Goal: Navigation & Orientation: Find specific page/section

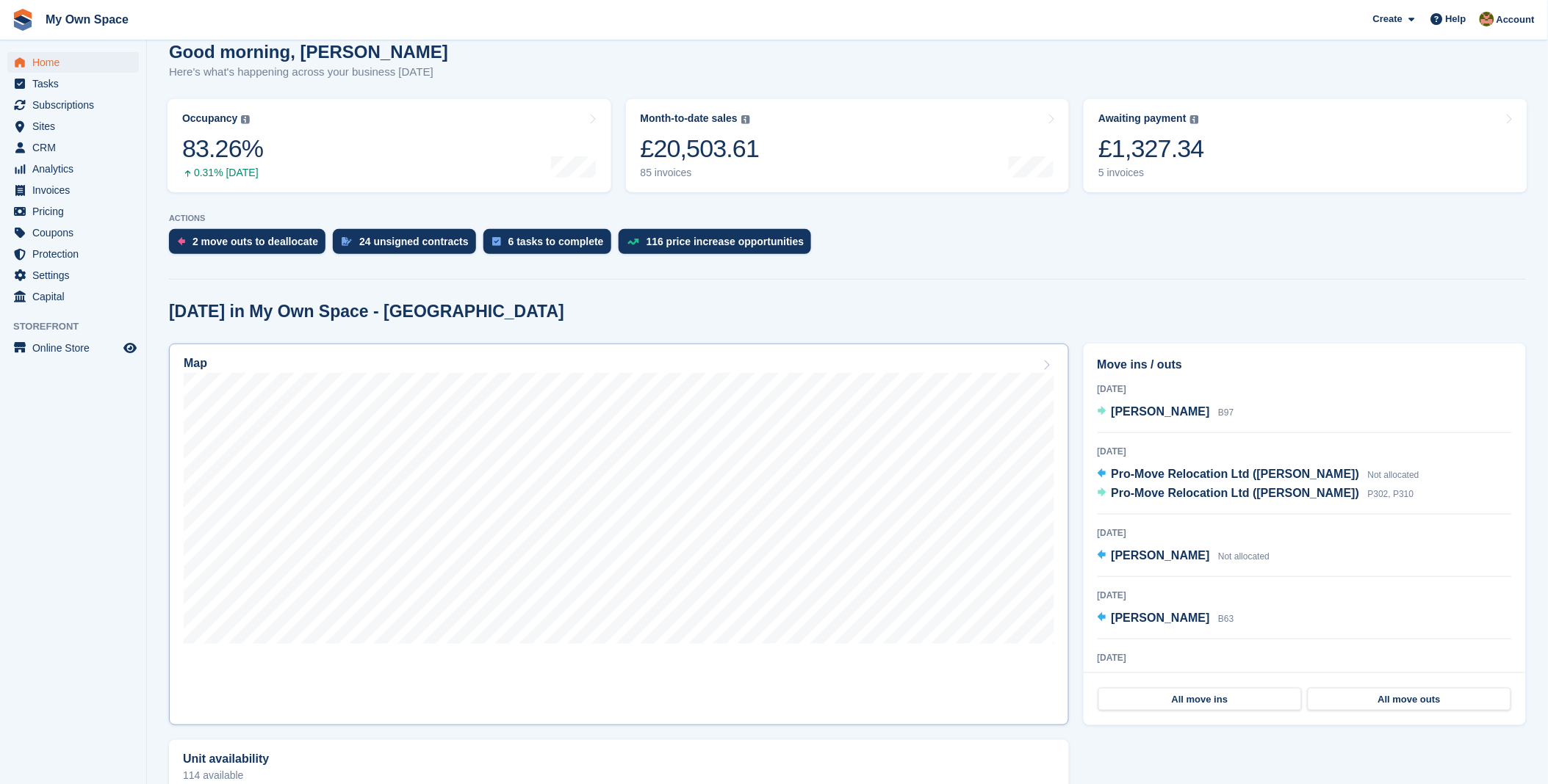
scroll to position [163, 0]
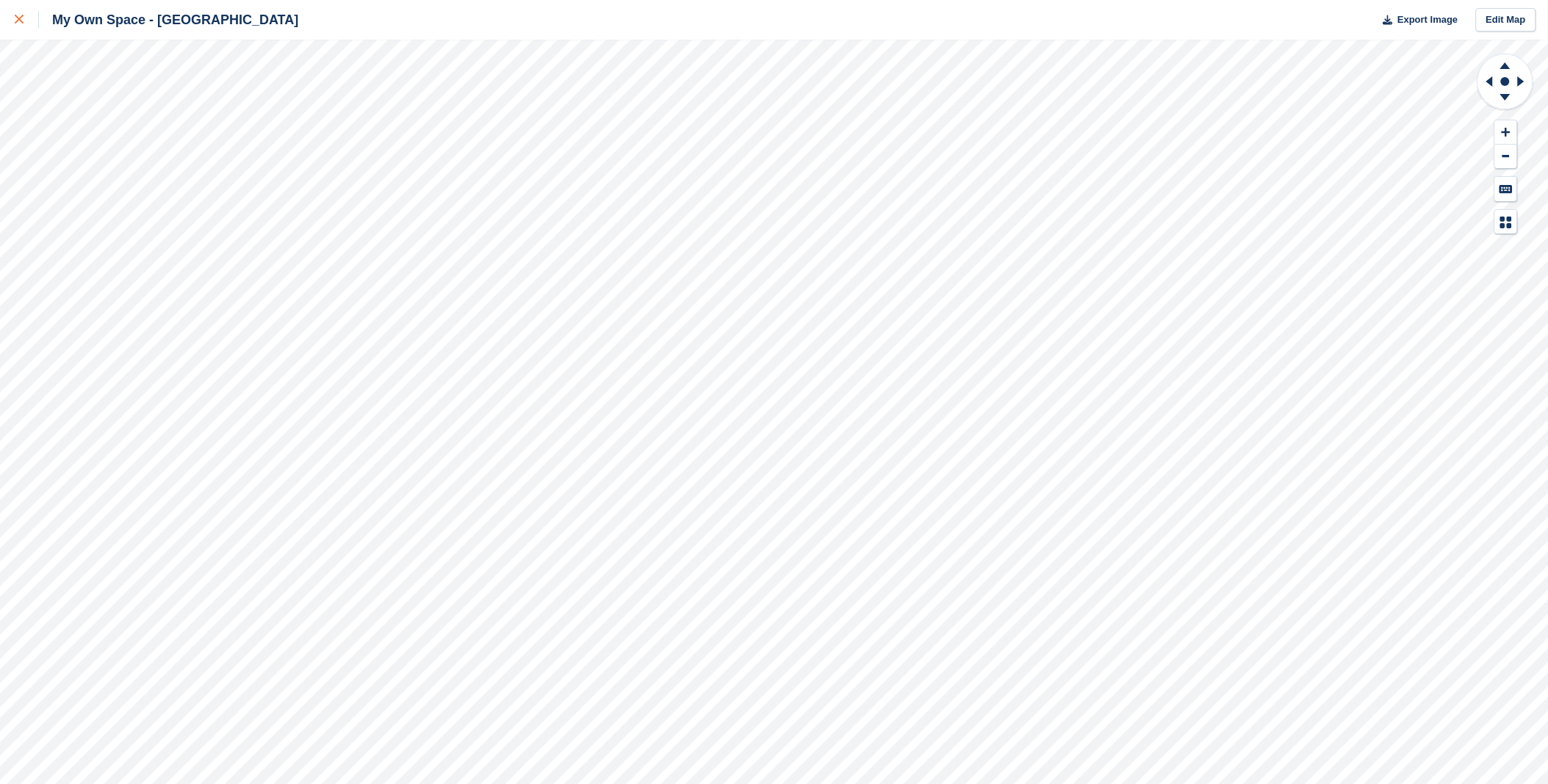
click at [23, 24] on div at bounding box center [27, 20] width 24 height 18
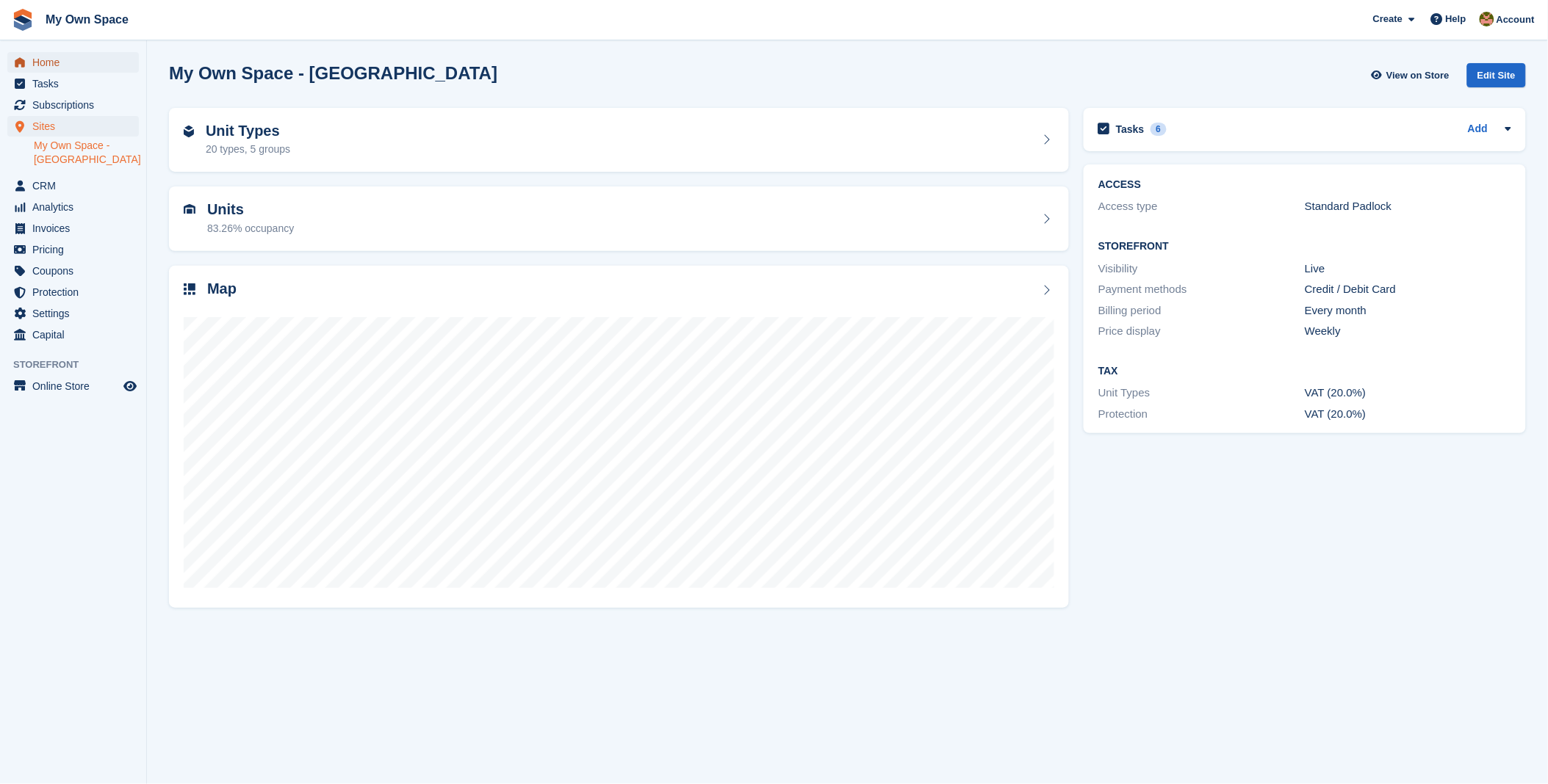
click at [53, 64] on span "Home" at bounding box center [76, 62] width 89 height 21
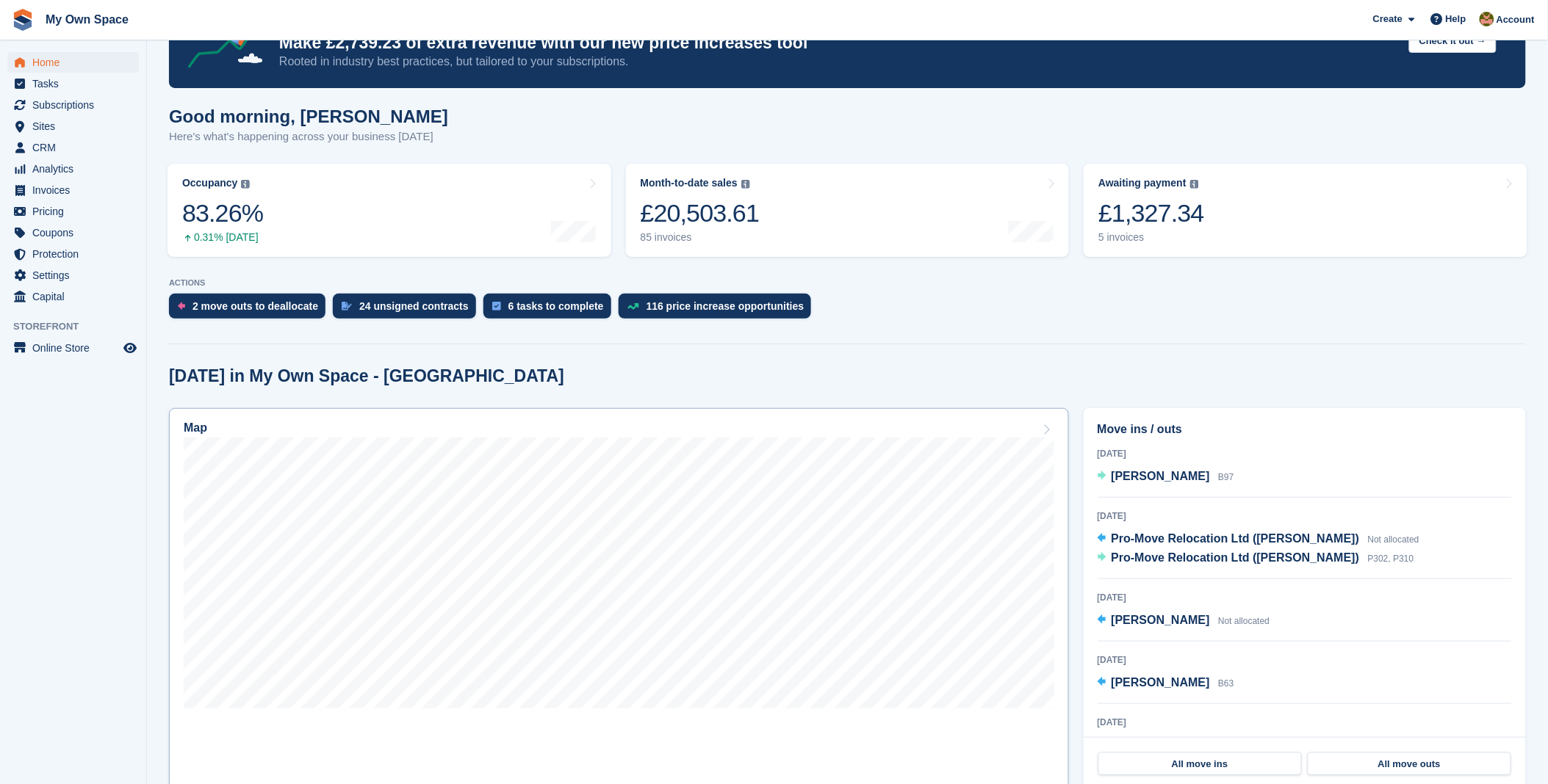
scroll to position [163, 0]
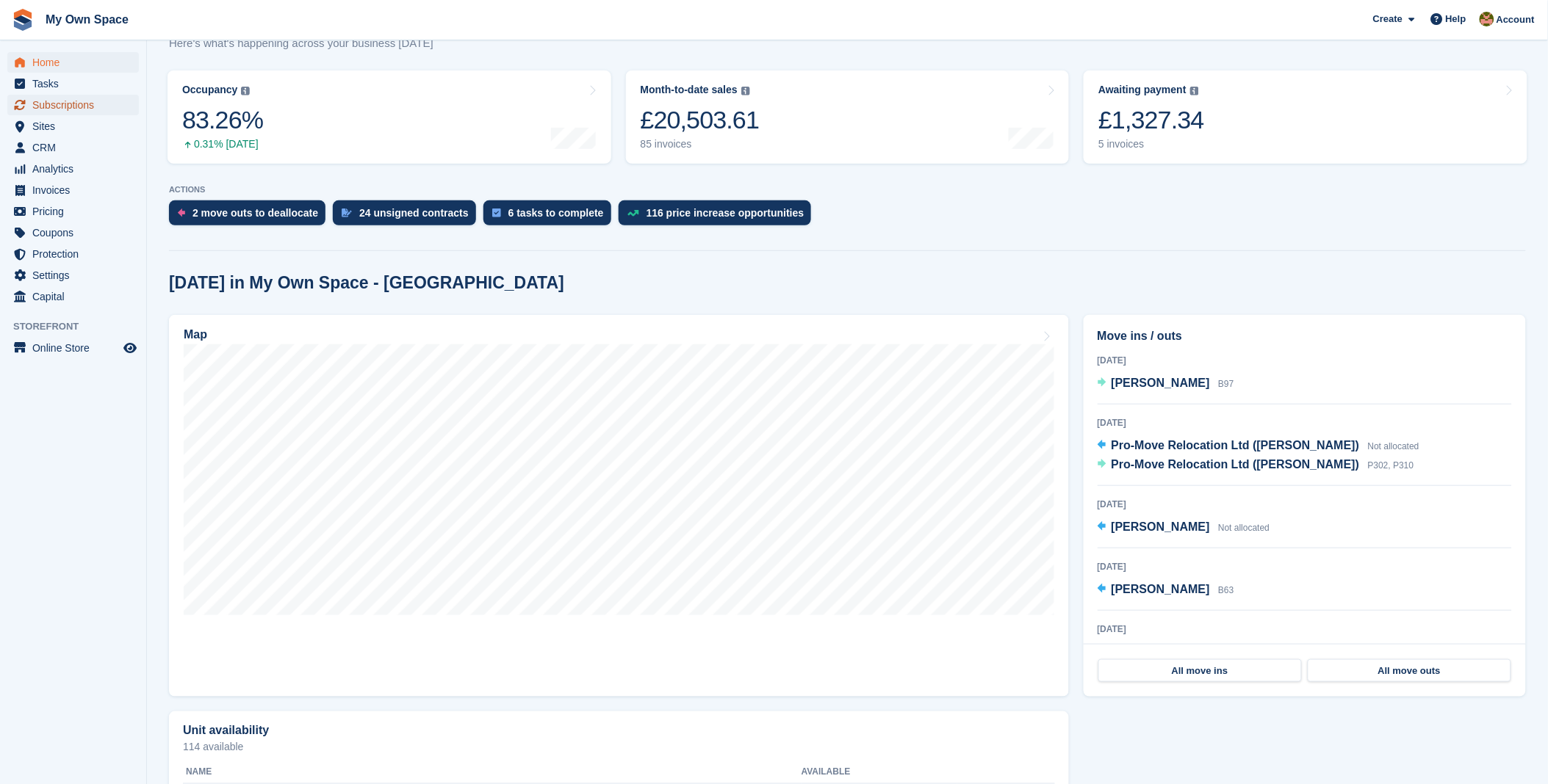
click at [91, 103] on span "Subscriptions" at bounding box center [76, 104] width 89 height 21
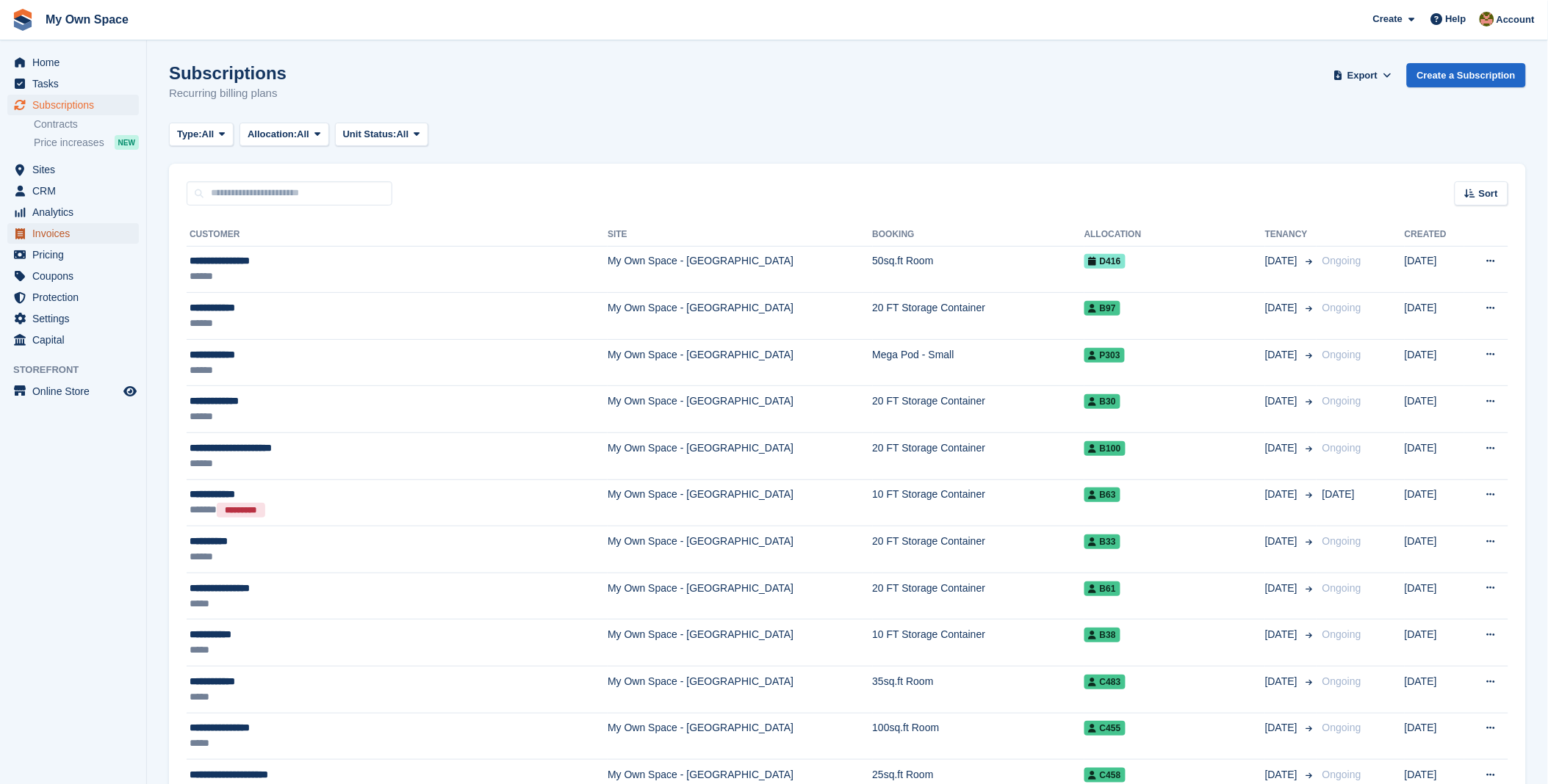
click at [74, 231] on span "Invoices" at bounding box center [76, 233] width 89 height 21
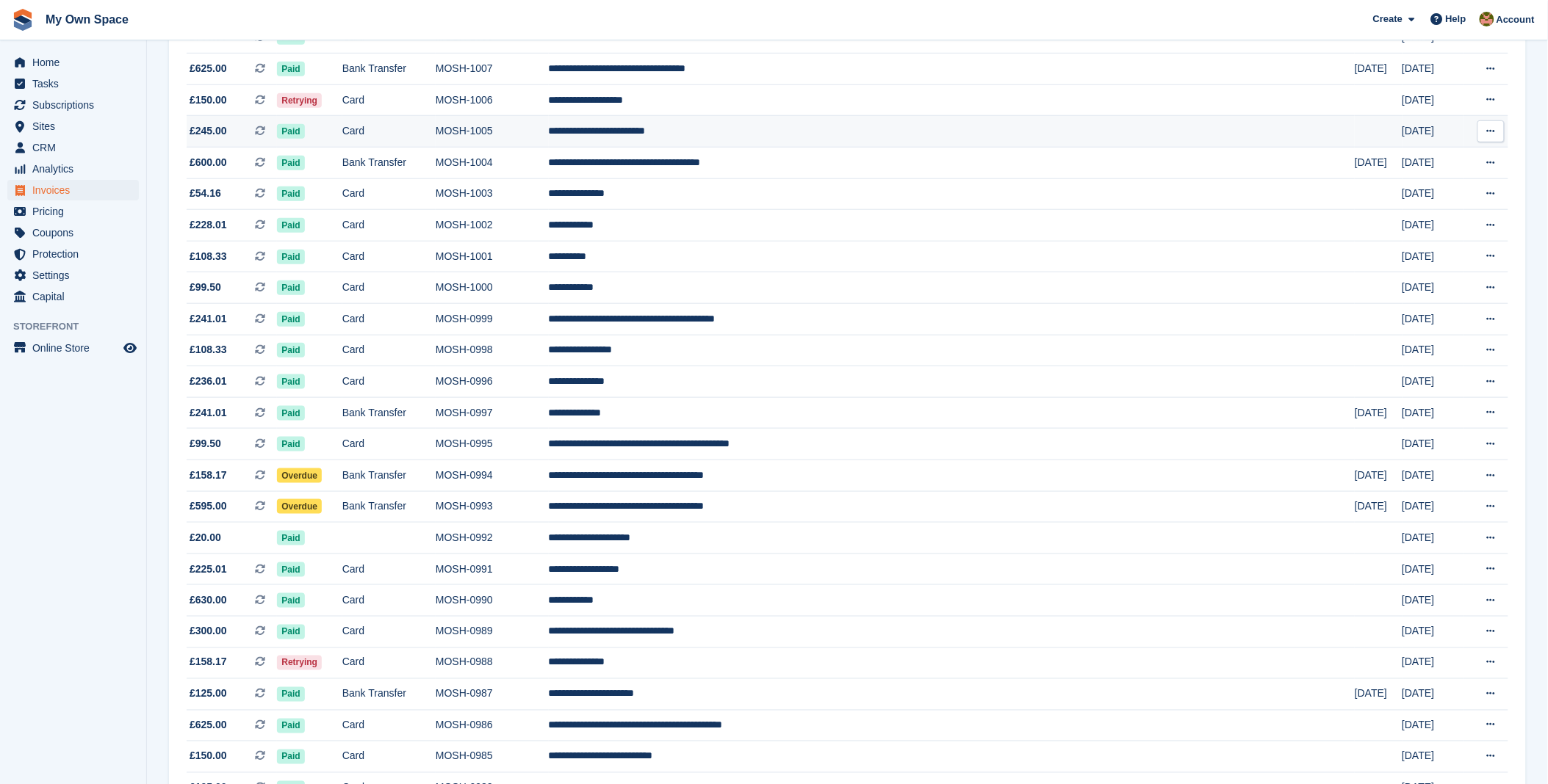
scroll to position [489, 0]
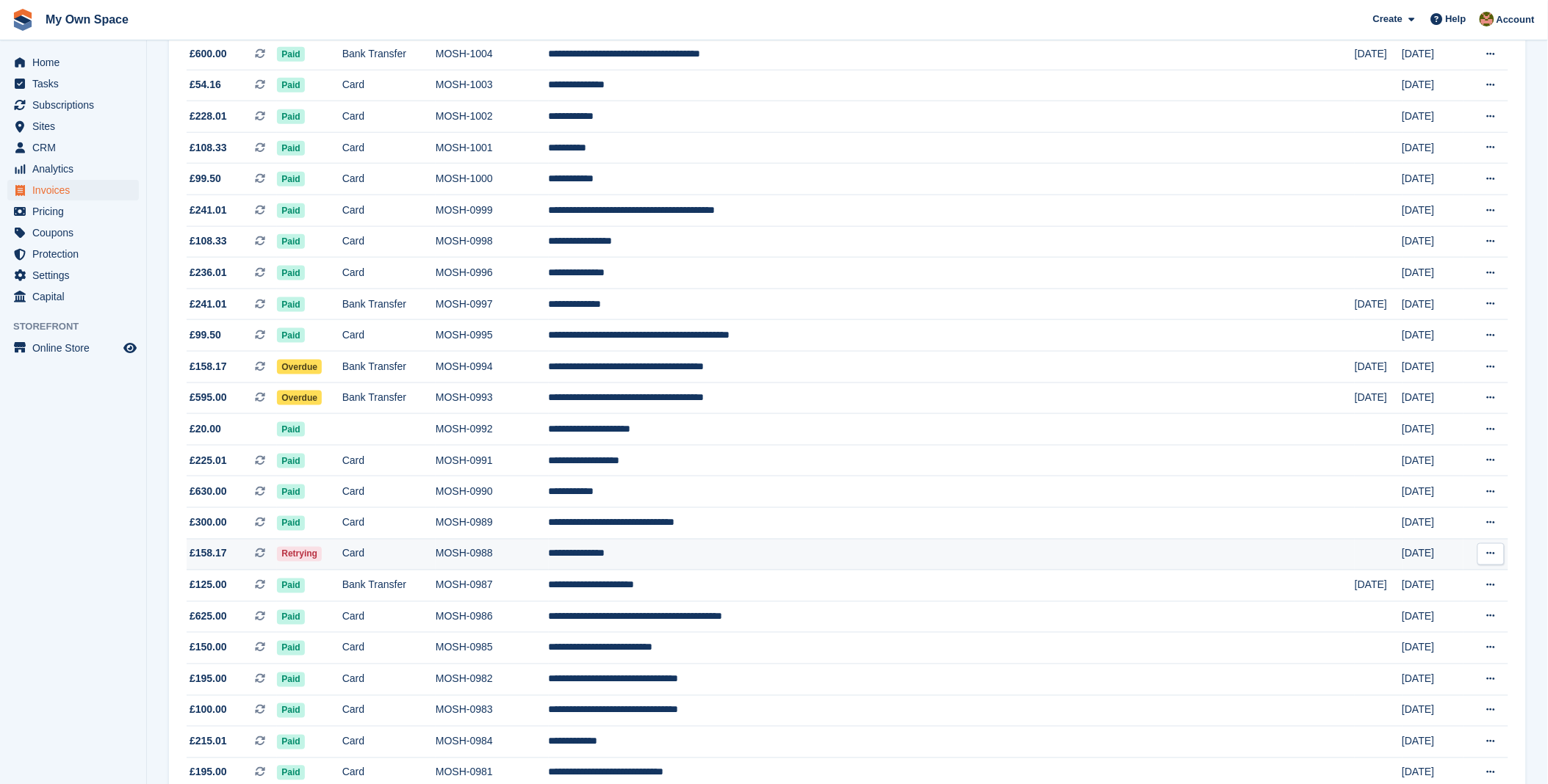
click at [767, 562] on td "**********" at bounding box center [952, 555] width 806 height 32
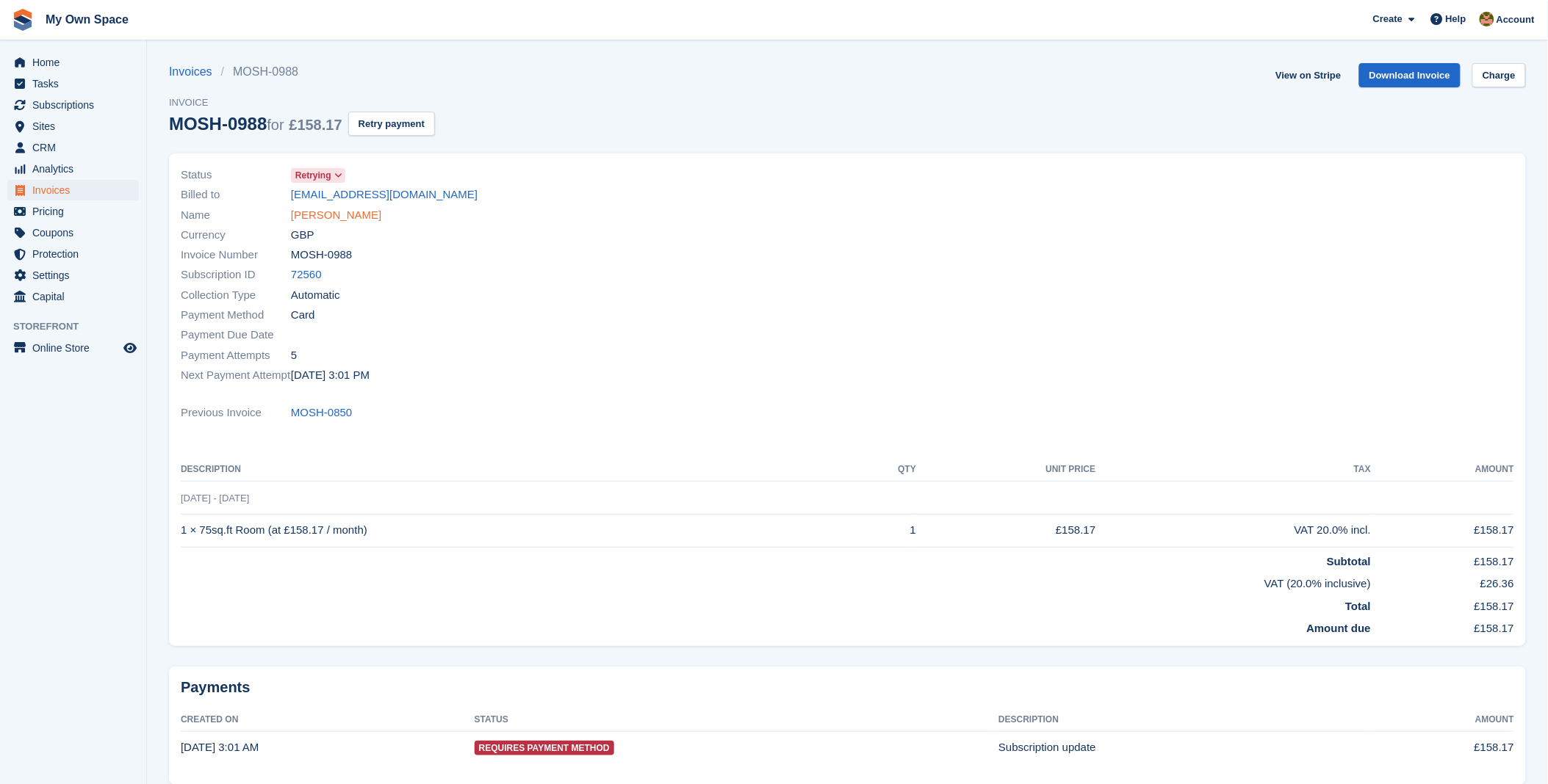
click at [319, 218] on link "[PERSON_NAME]" at bounding box center [335, 215] width 91 height 17
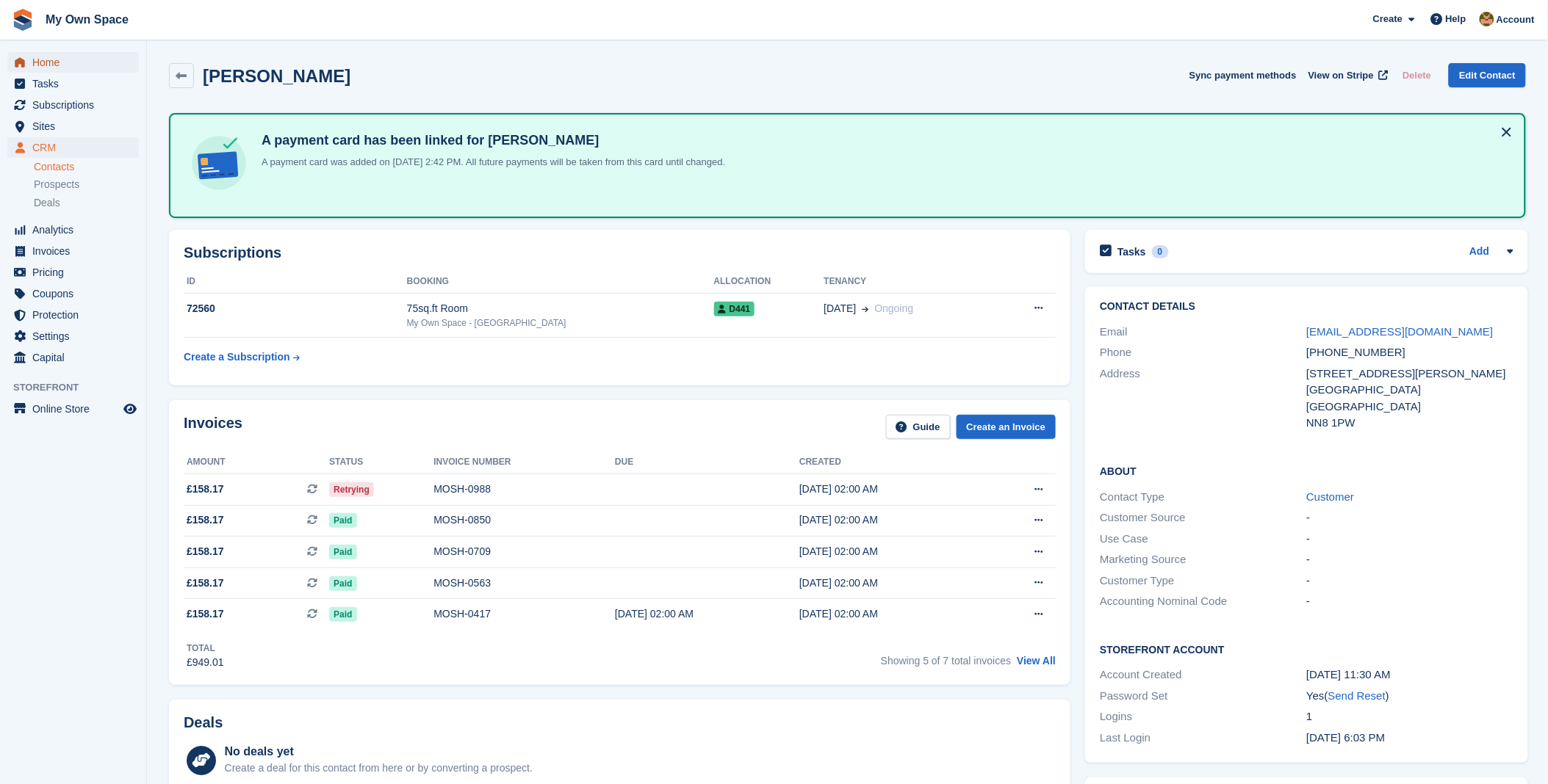
click at [41, 57] on span "Home" at bounding box center [76, 62] width 89 height 21
